Goal: Information Seeking & Learning: Learn about a topic

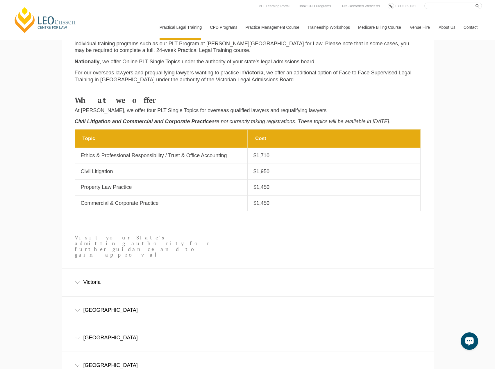
scroll to position [175, 0]
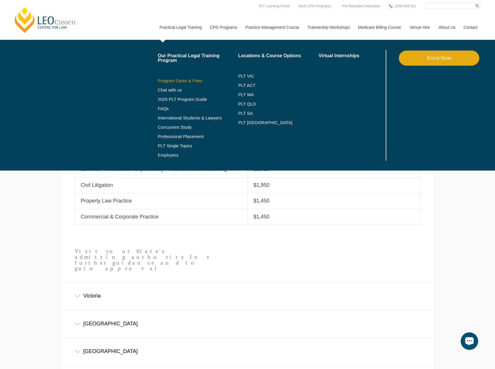
drag, startPoint x: 174, startPoint y: 78, endPoint x: 177, endPoint y: 79, distance: 3.3
click at [174, 78] on li "Program Dates & Fees" at bounding box center [198, 80] width 81 height 9
click at [198, 82] on link "Program Dates & Fees" at bounding box center [198, 81] width 81 height 5
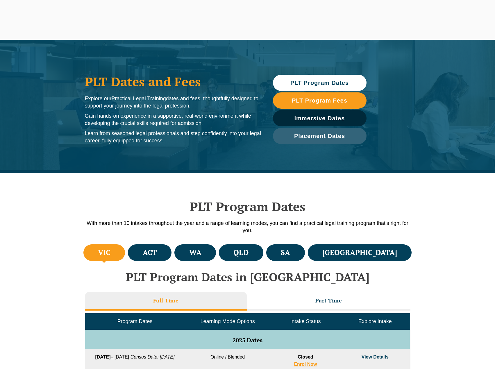
scroll to position [87, 0]
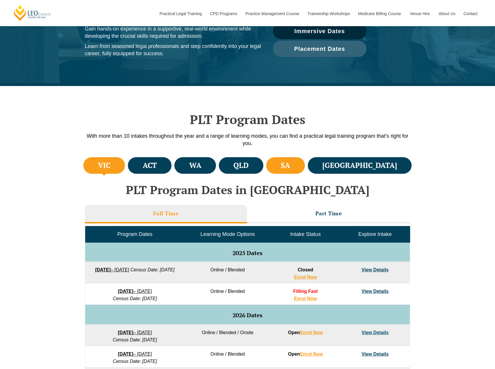
click at [290, 164] on h4 "SA" at bounding box center [285, 166] width 9 height 10
